Goal: Check status

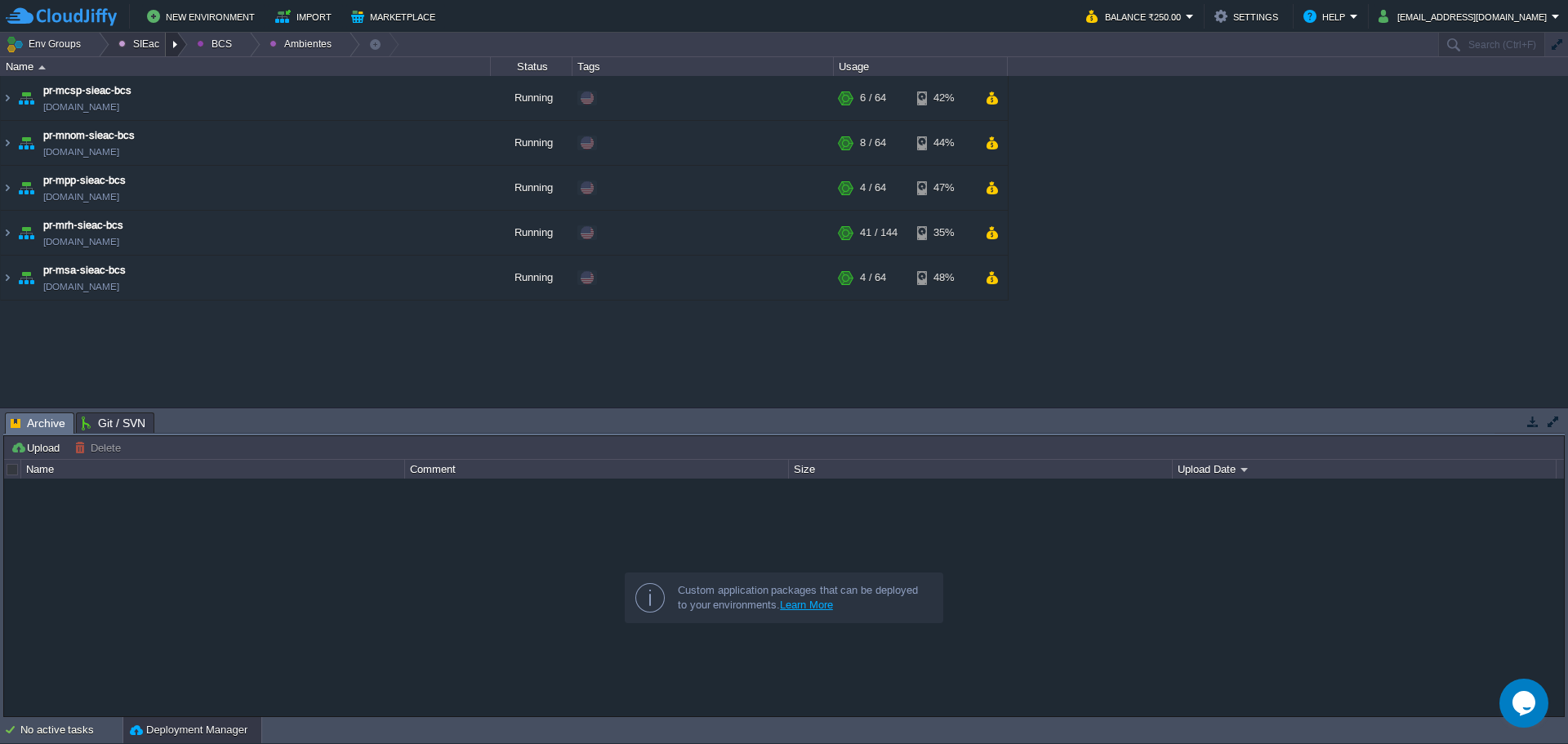
click at [168, 39] on div at bounding box center [177, 44] width 22 height 23
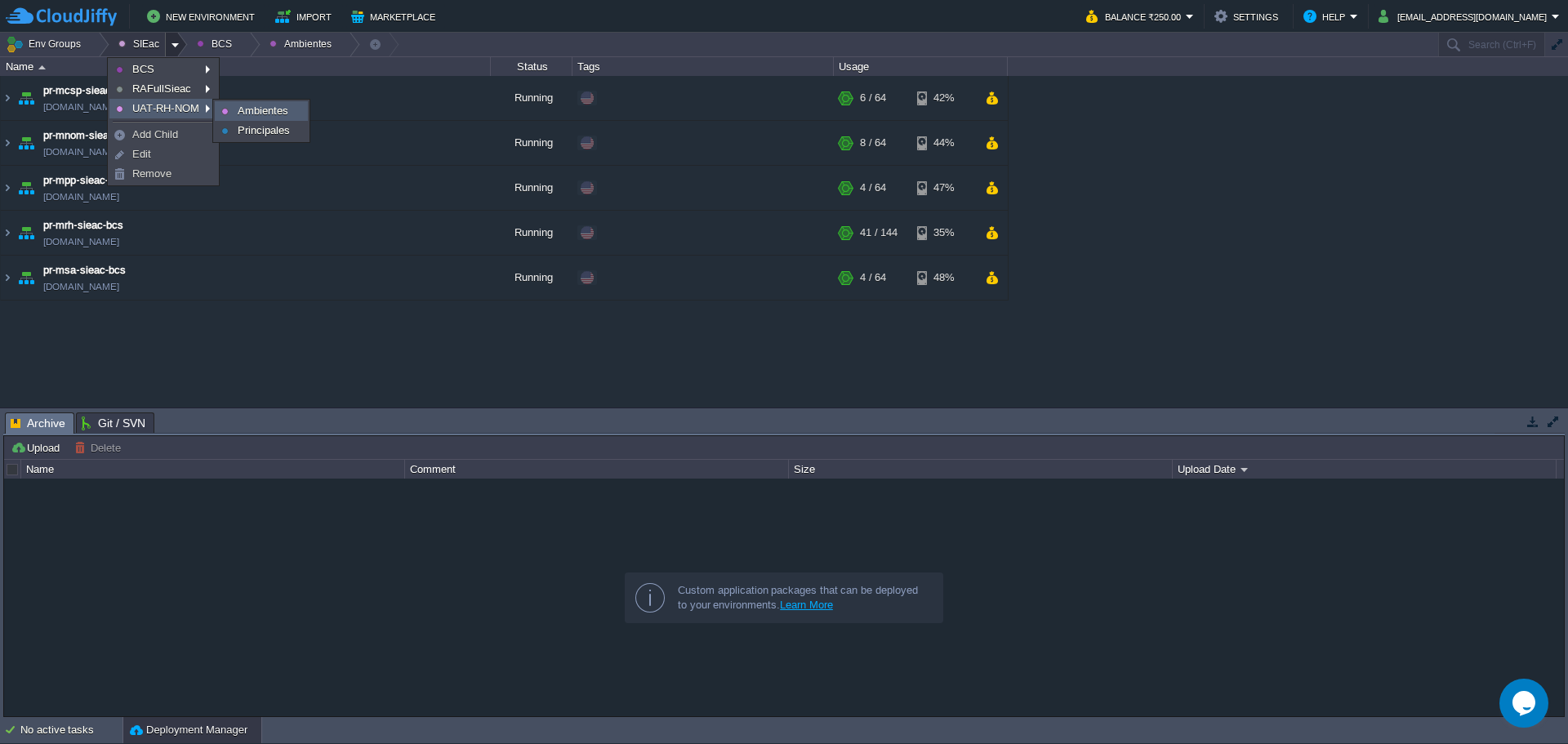
click at [255, 112] on span "Ambientes" at bounding box center [263, 110] width 50 height 13
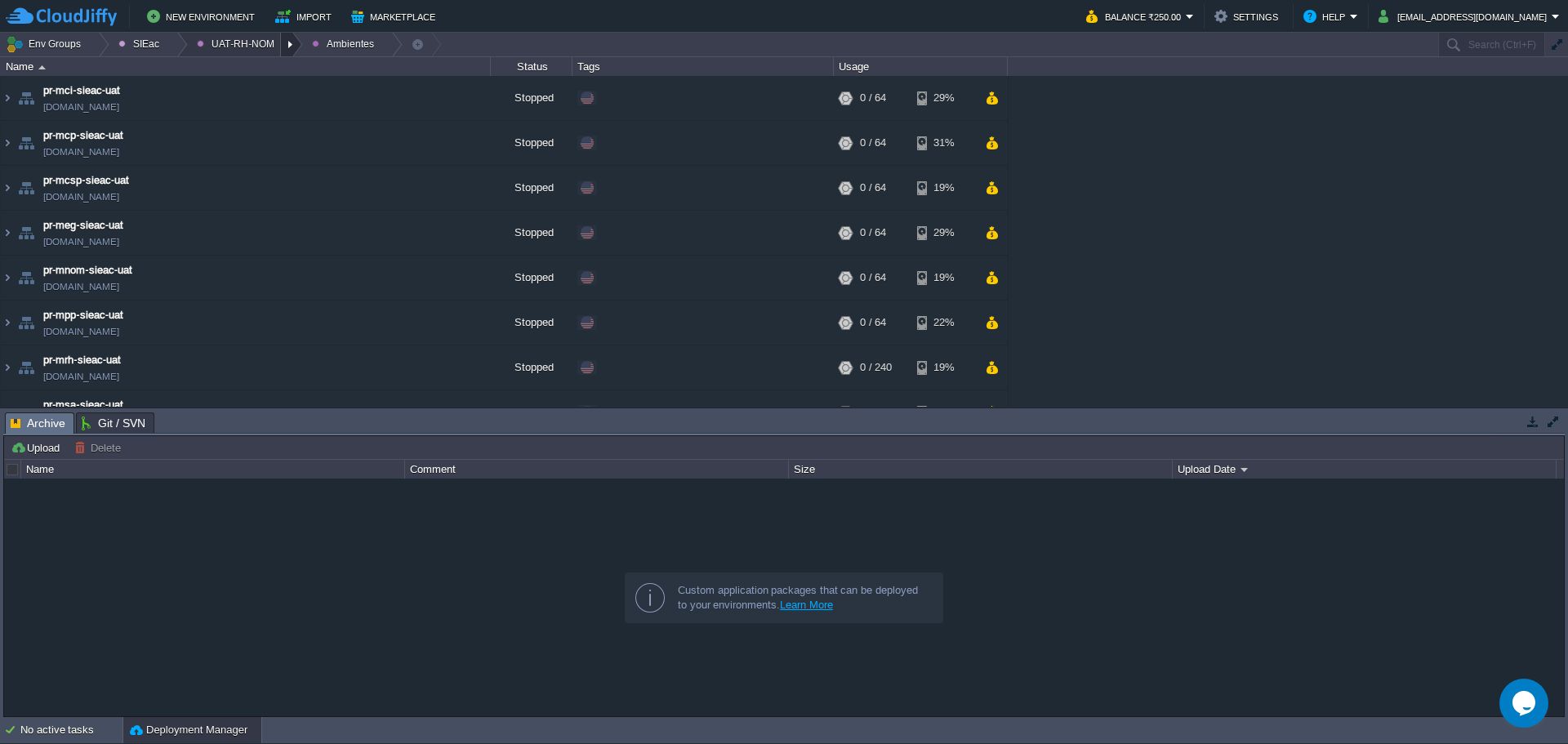
click at [283, 47] on div at bounding box center [292, 44] width 22 height 23
click at [247, 94] on span "Principales" at bounding box center [234, 89] width 52 height 13
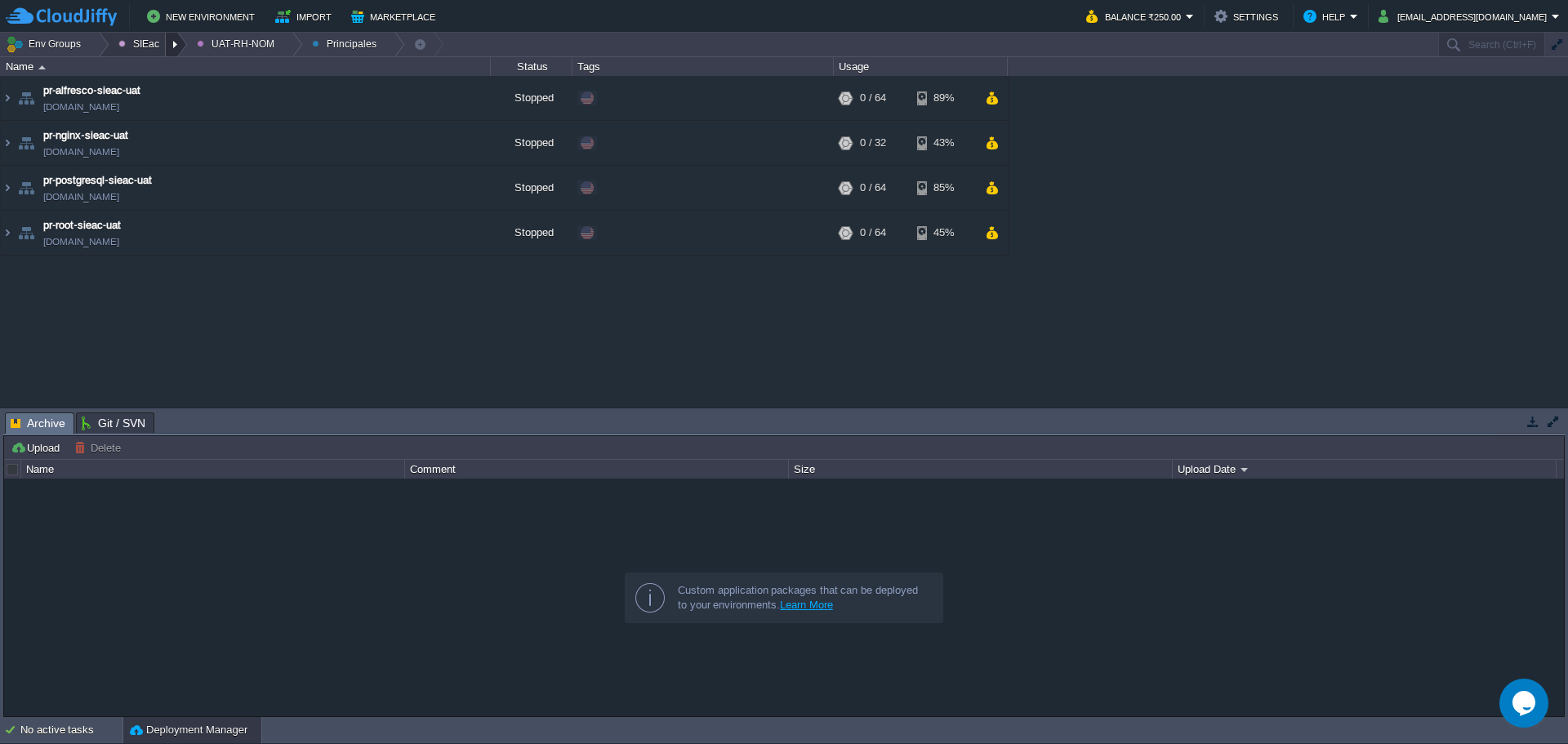
click at [177, 39] on div at bounding box center [177, 44] width 22 height 23
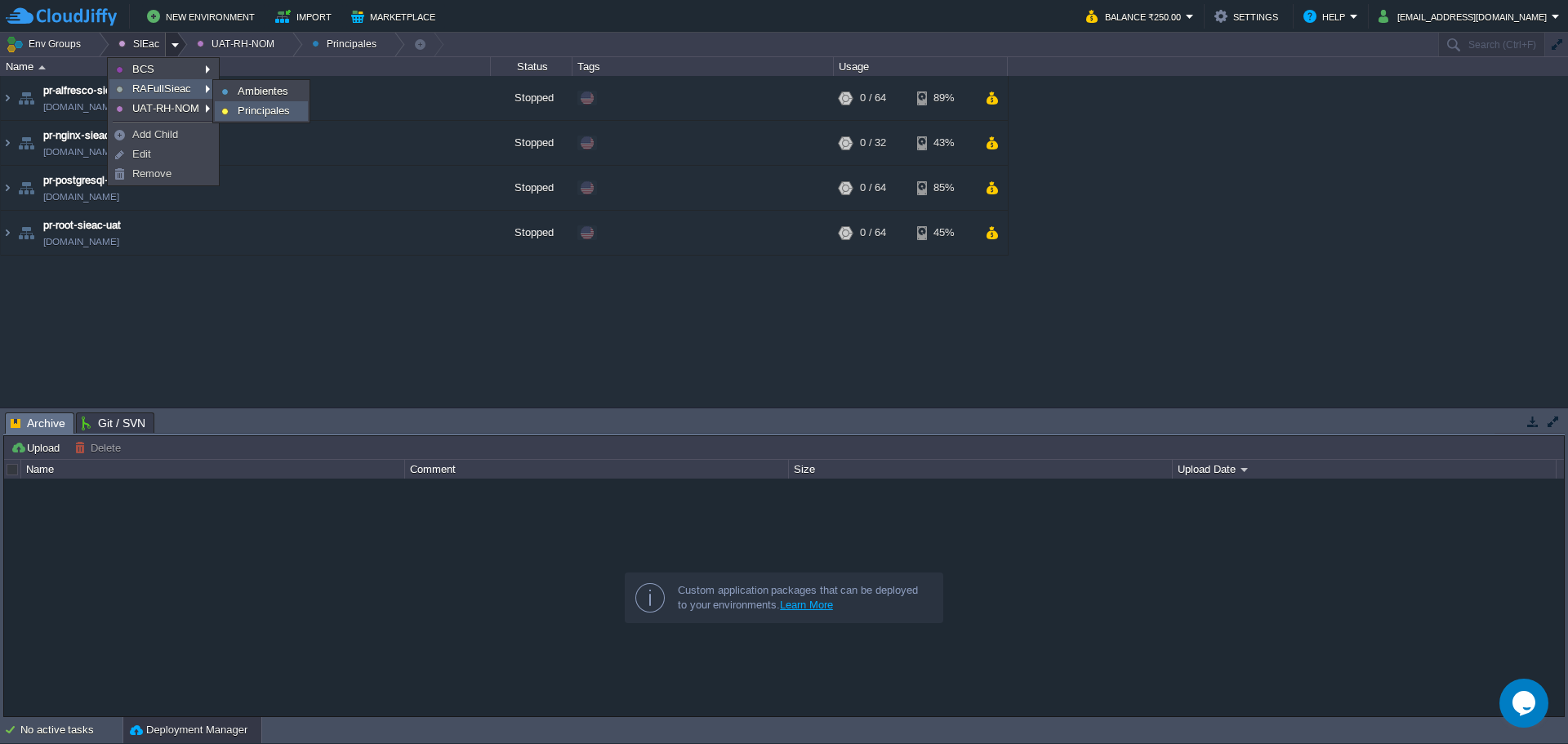
click at [271, 104] on span "Principales" at bounding box center [264, 110] width 52 height 13
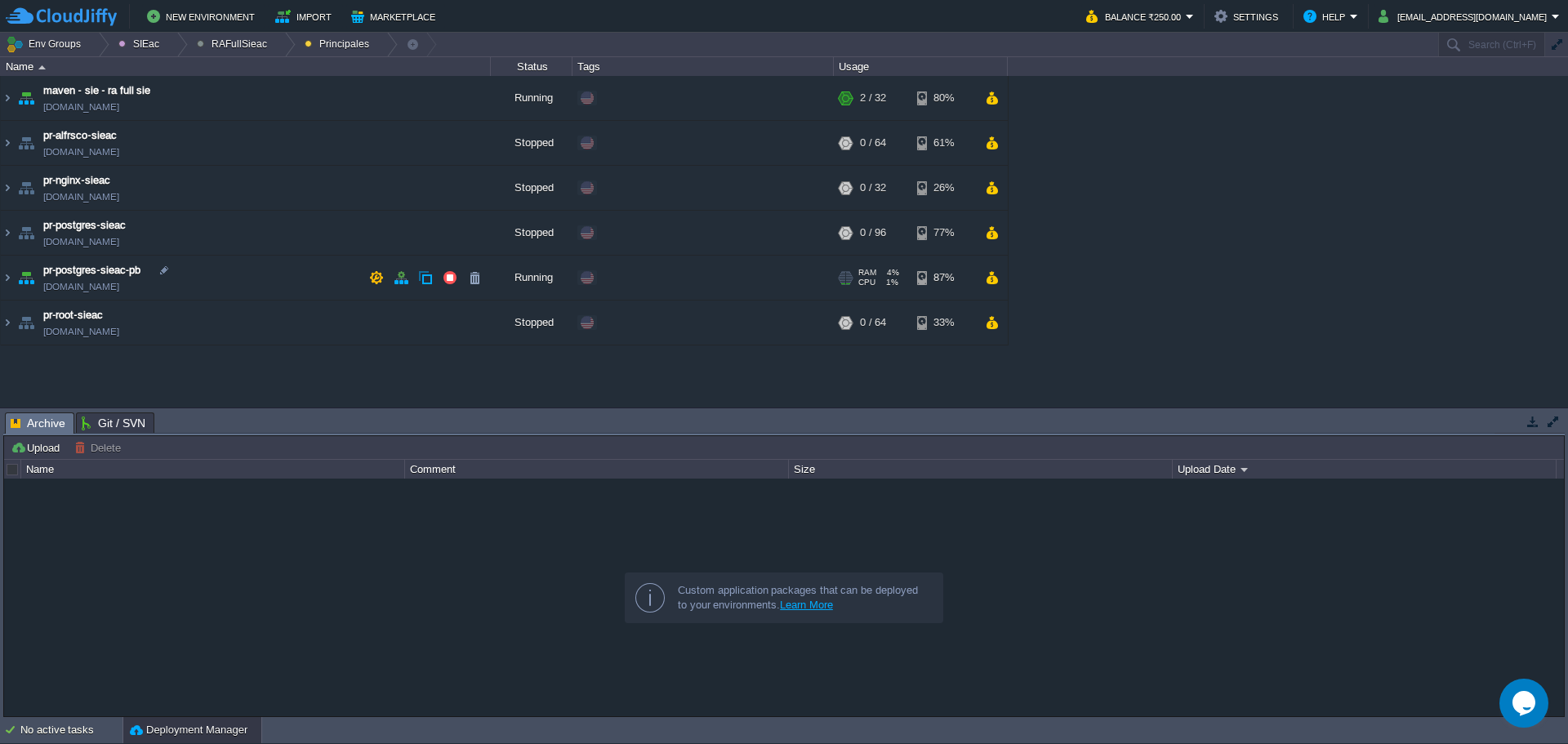
click at [261, 270] on td "pr-postgres-sieac-pb [DOMAIN_NAME]" at bounding box center [246, 278] width 490 height 45
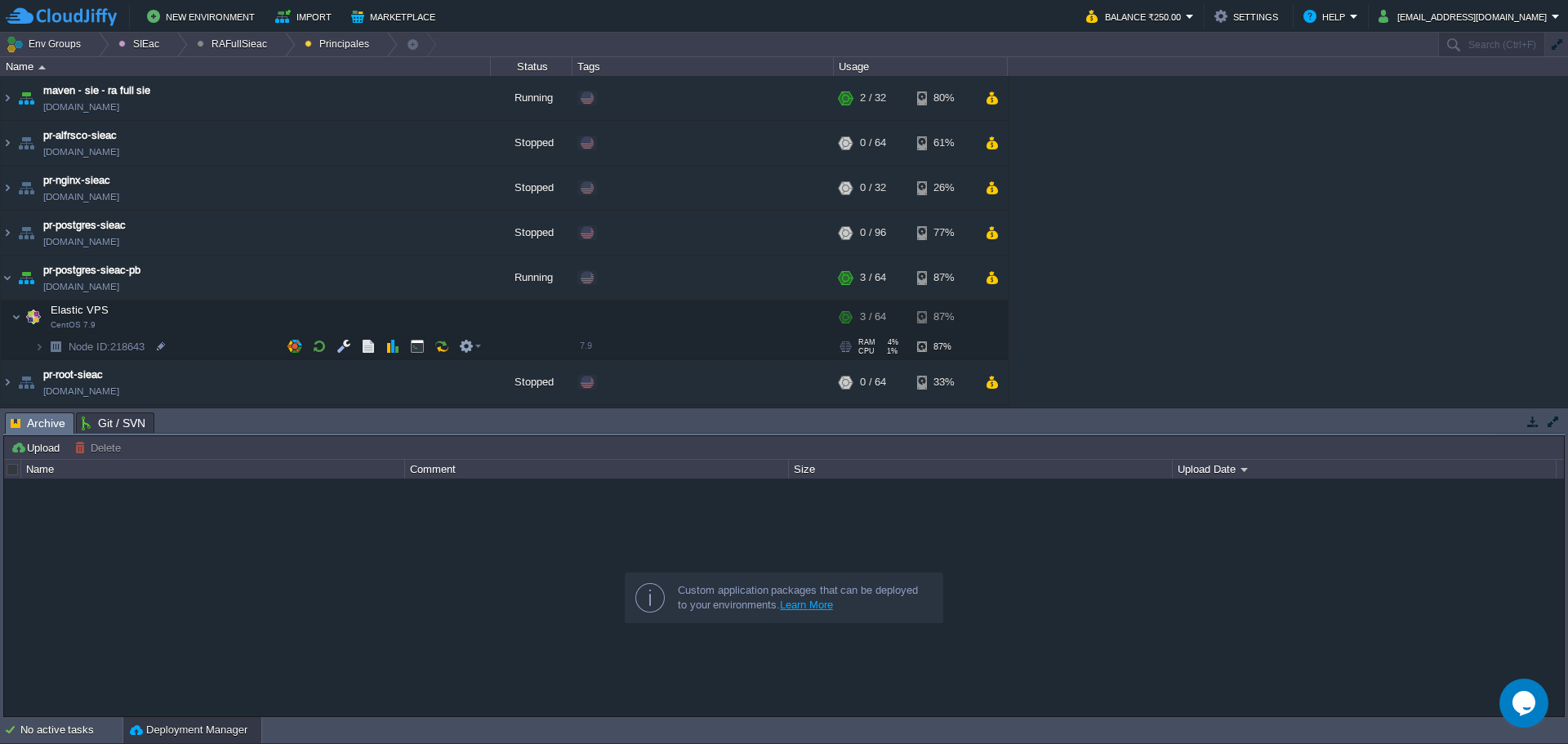
click at [255, 340] on td "Node ID: 218643" at bounding box center [246, 346] width 490 height 26
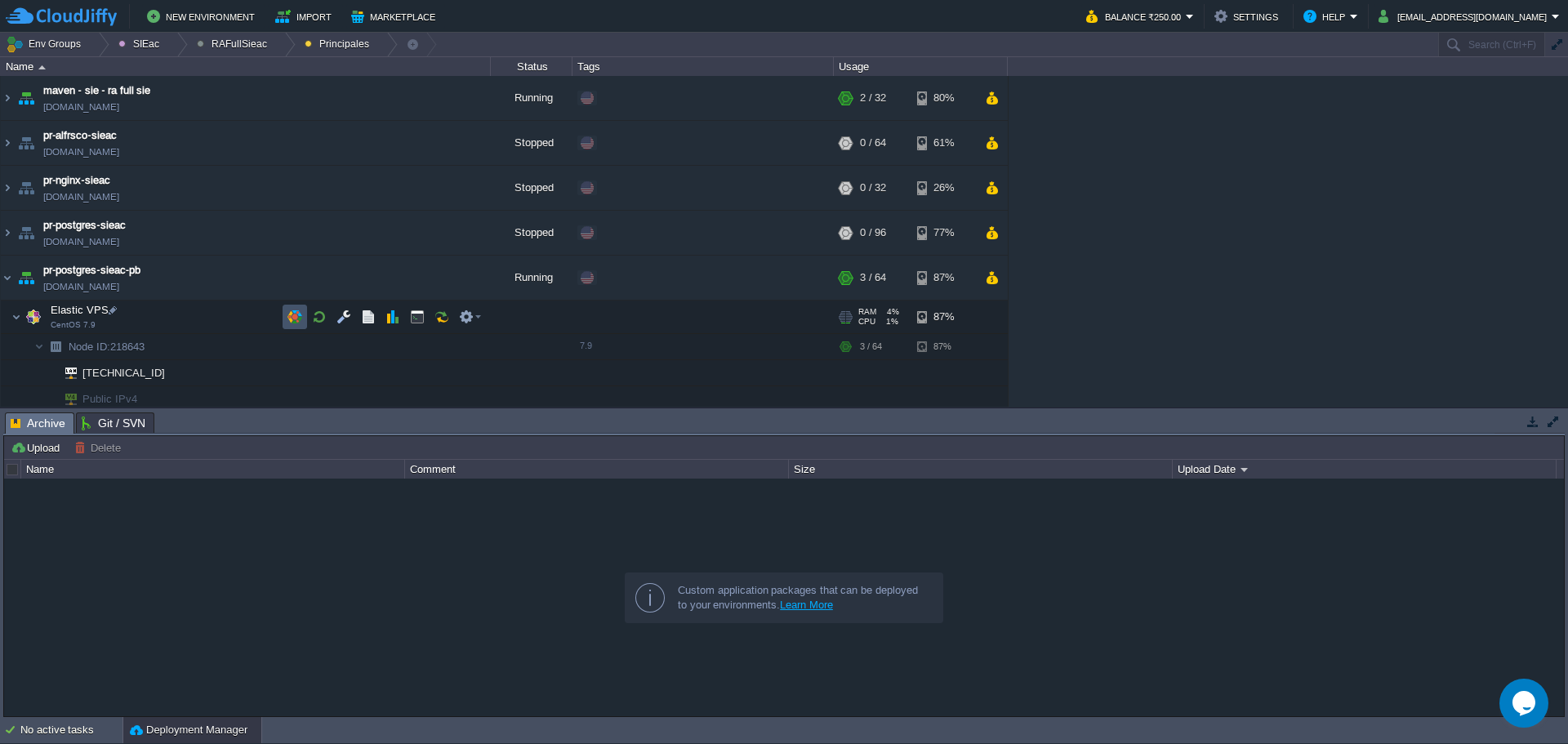
click at [292, 321] on button "button" at bounding box center [294, 317] width 14 height 14
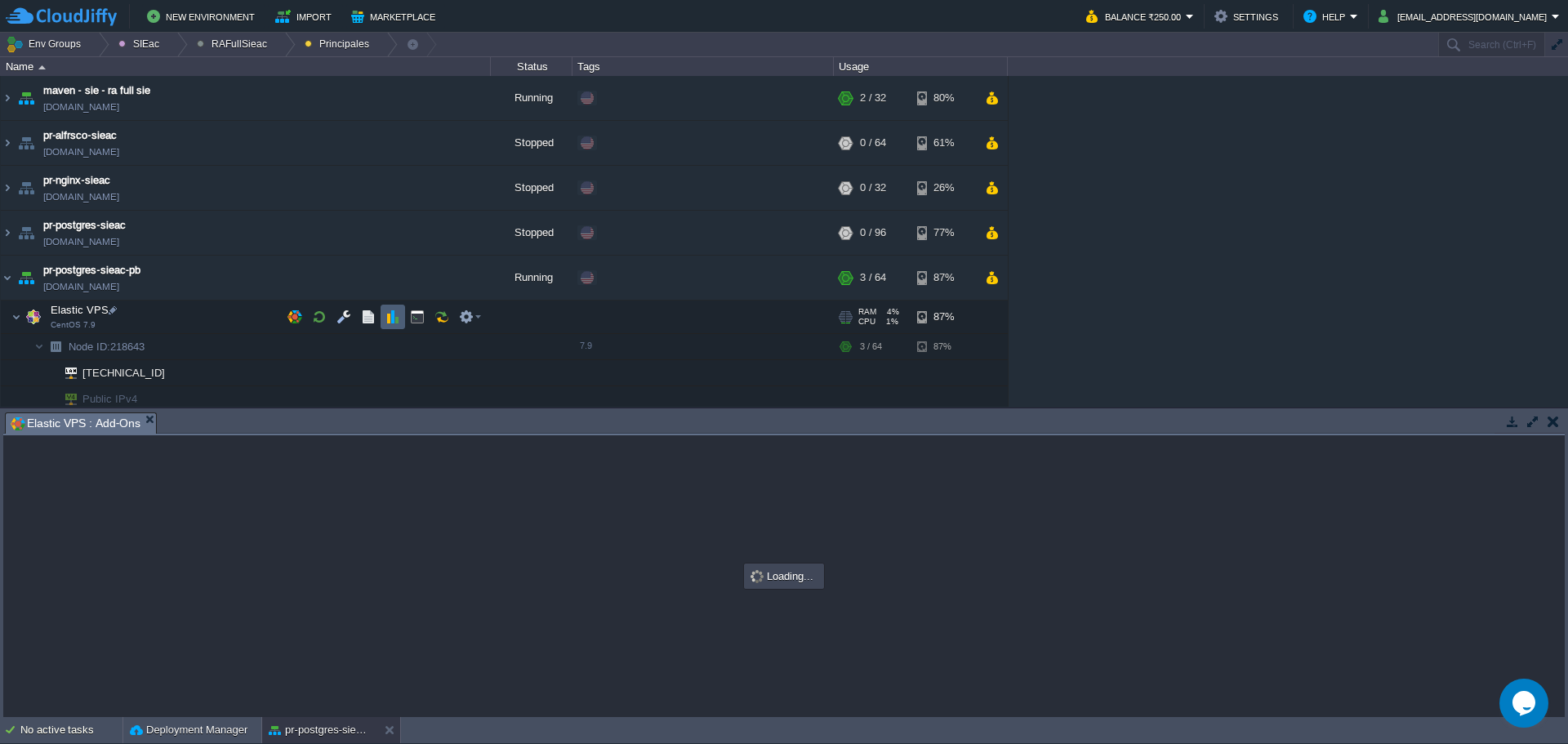
click at [393, 311] on button "button" at bounding box center [393, 317] width 14 height 14
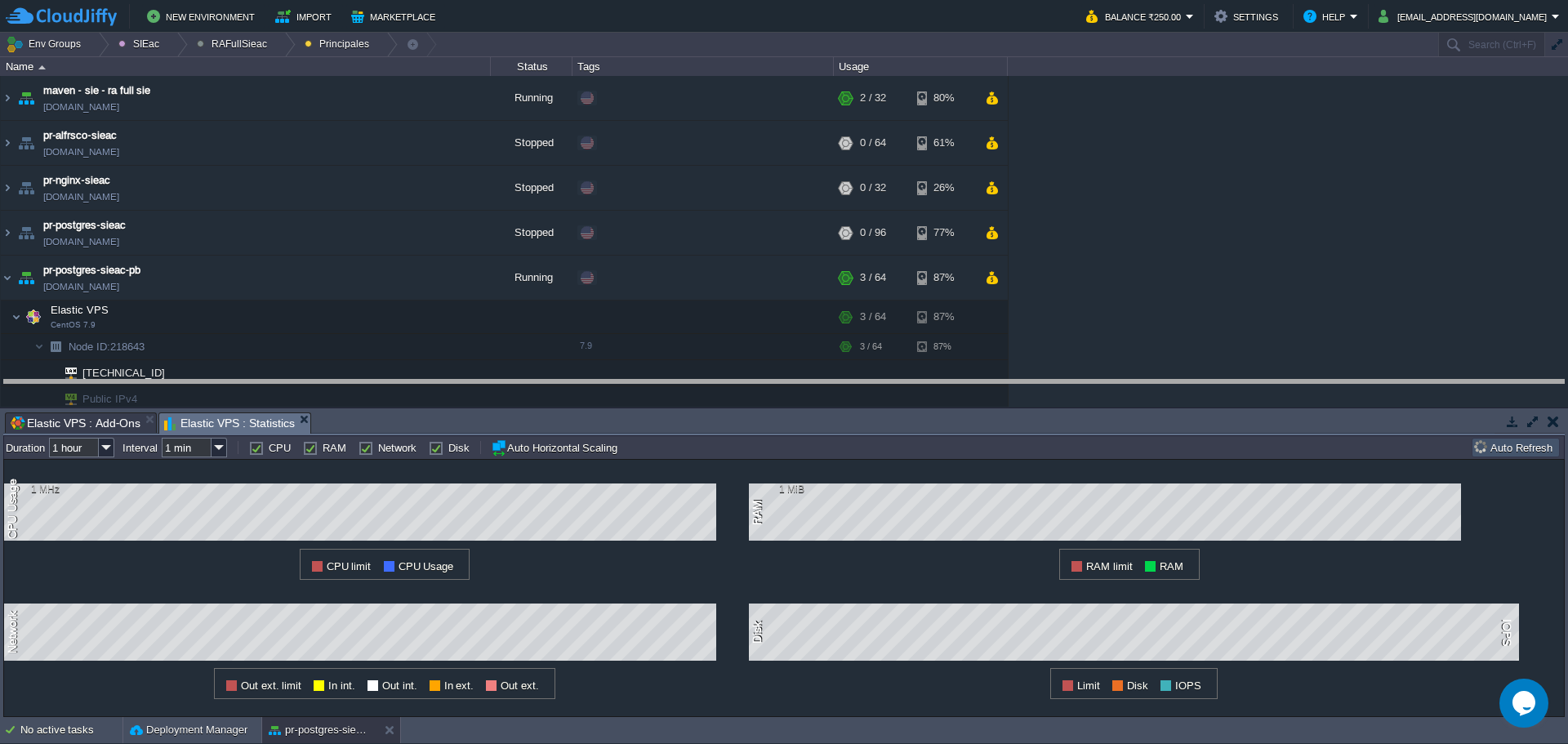
drag, startPoint x: 449, startPoint y: 396, endPoint x: 443, endPoint y: 363, distance: 33.5
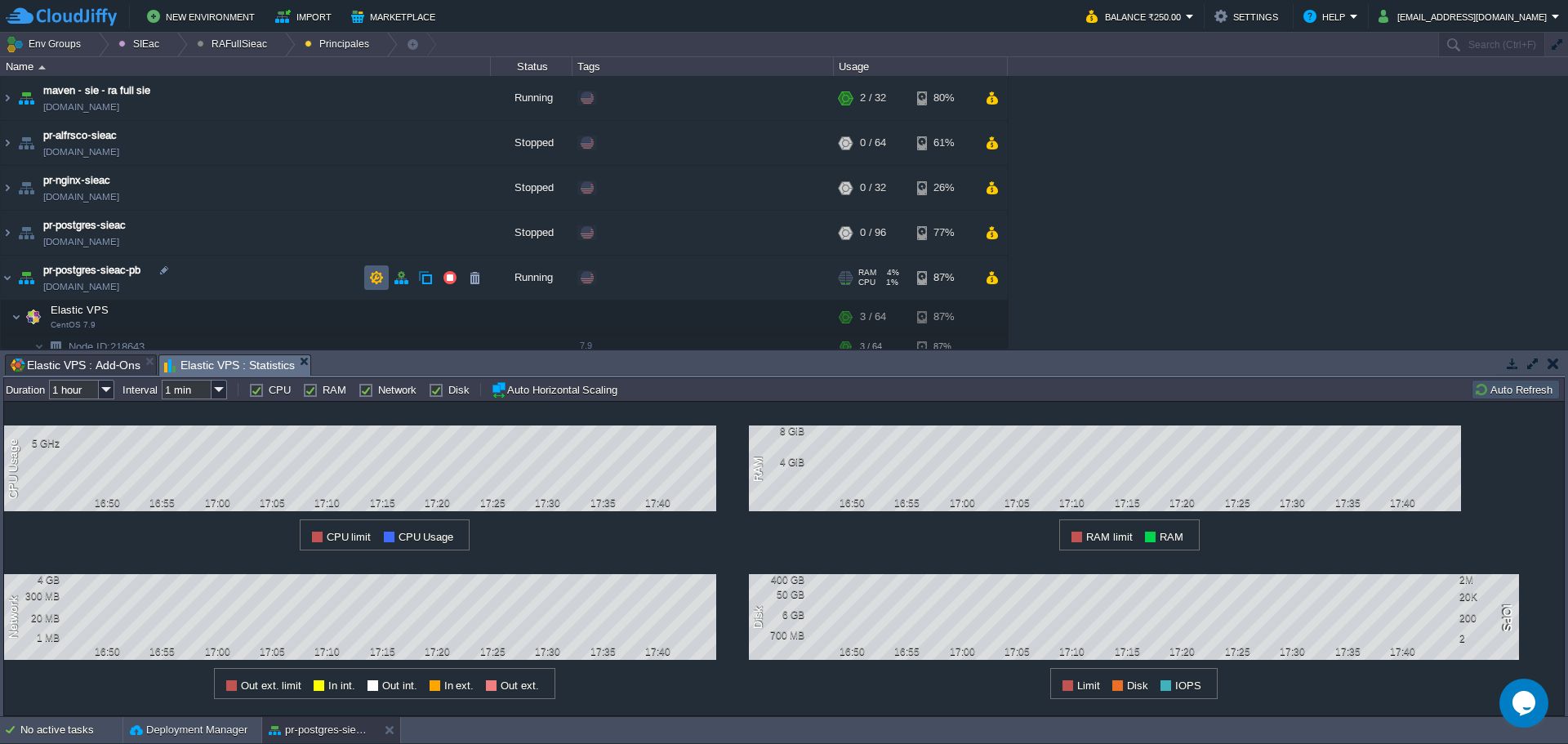
click at [365, 276] on td at bounding box center [376, 277] width 24 height 24
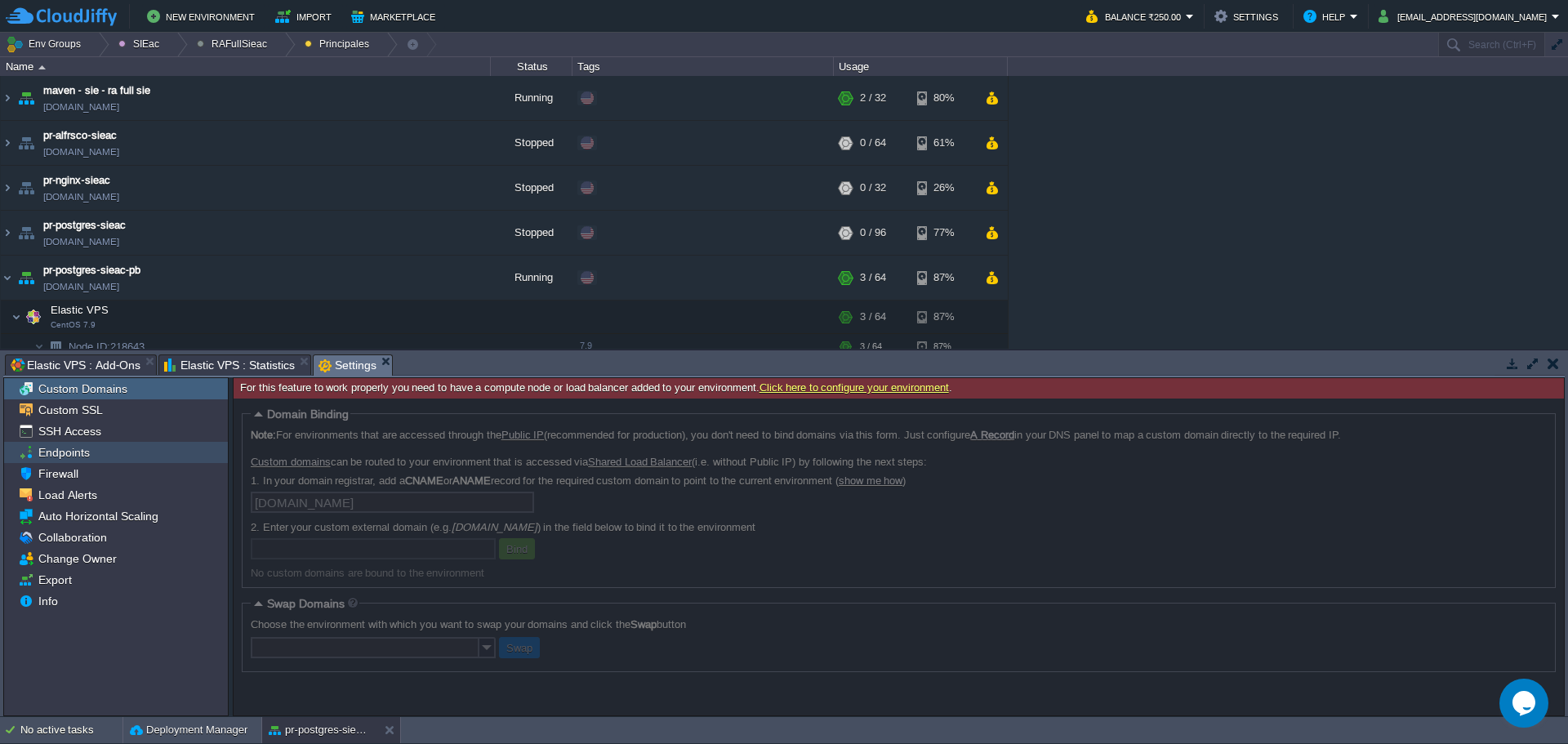
click at [59, 459] on span "Endpoints" at bounding box center [64, 452] width 57 height 14
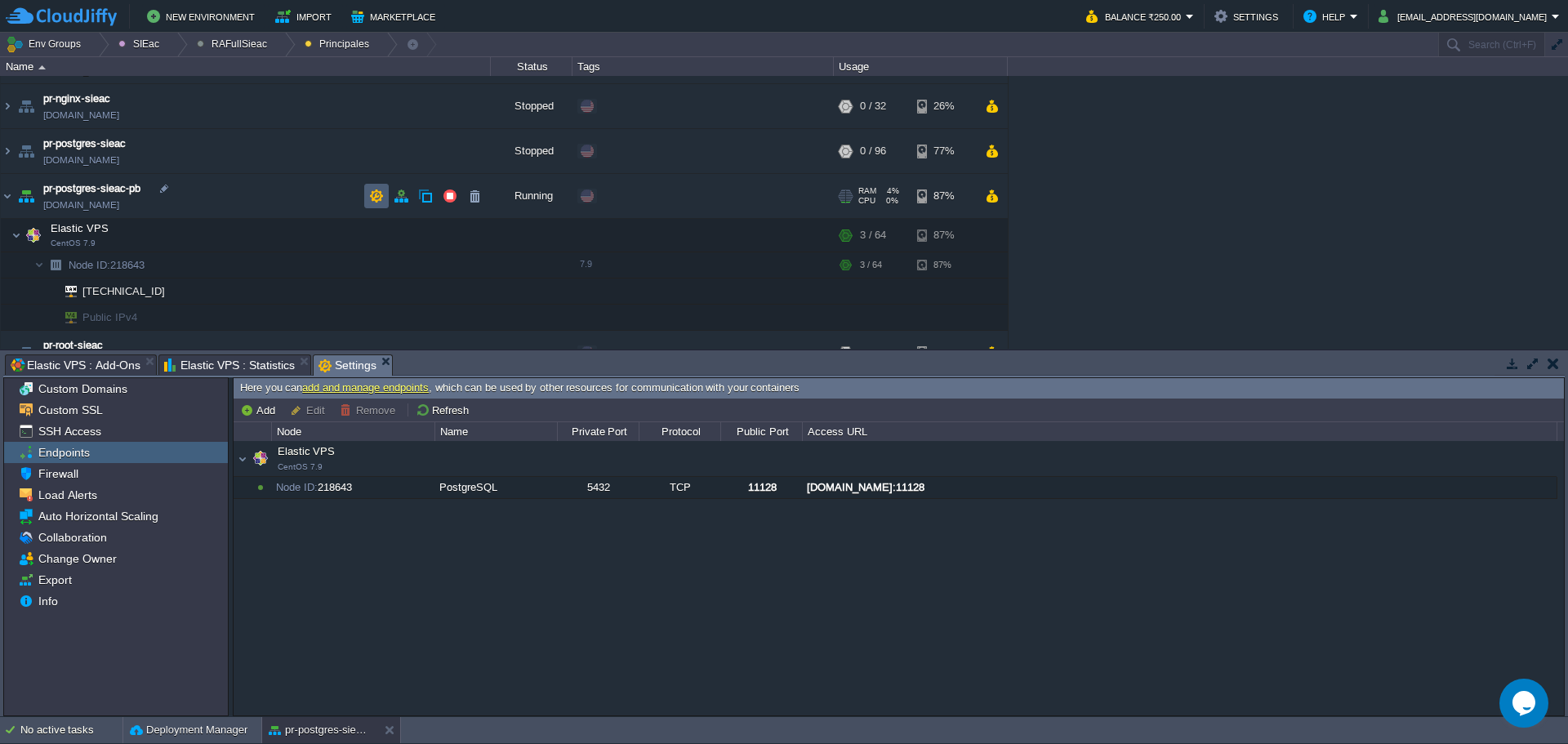
scroll to position [109, 0]
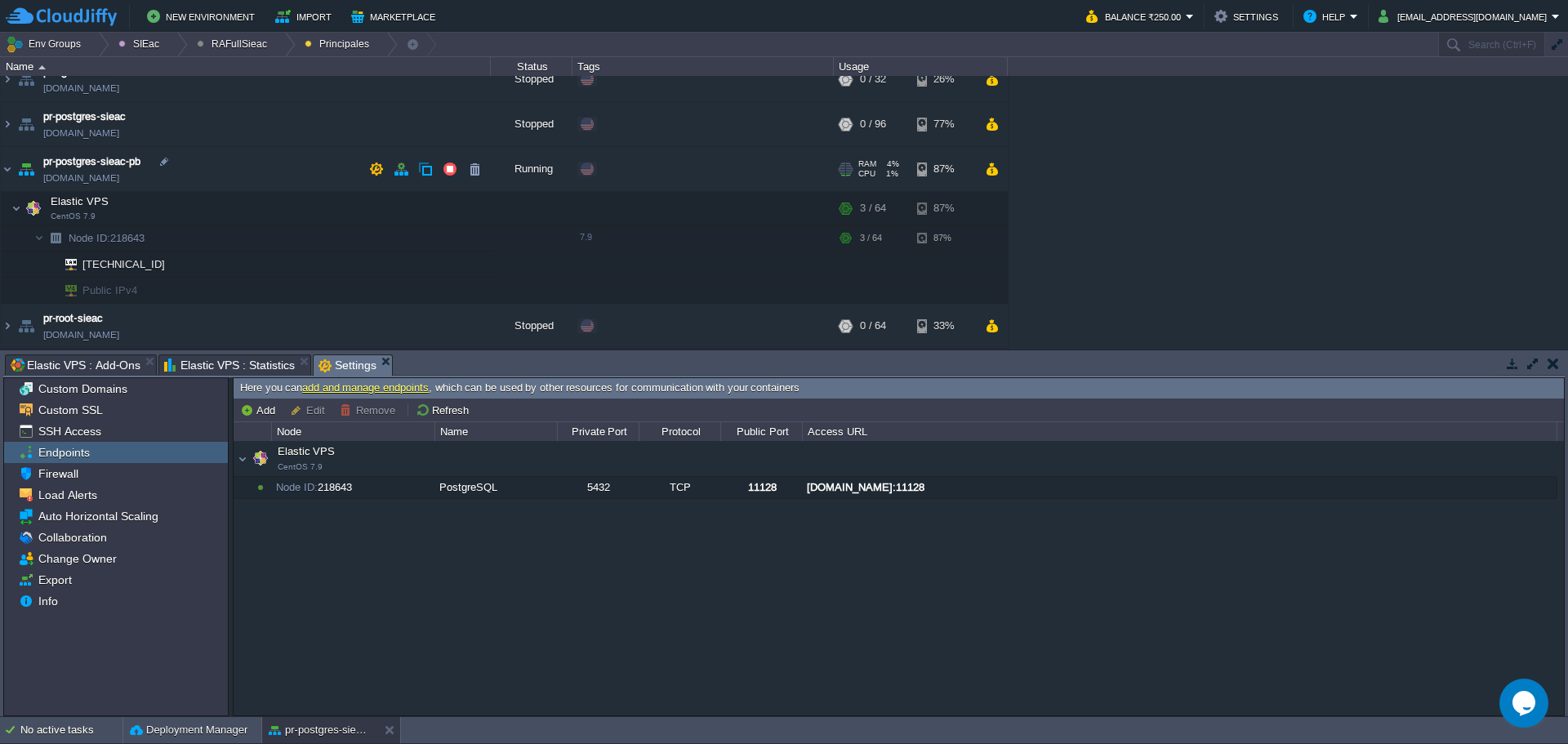
click at [269, 162] on td "pr-postgres-sieac-pb [DOMAIN_NAME]" at bounding box center [246, 170] width 490 height 45
